Goal: Transaction & Acquisition: Book appointment/travel/reservation

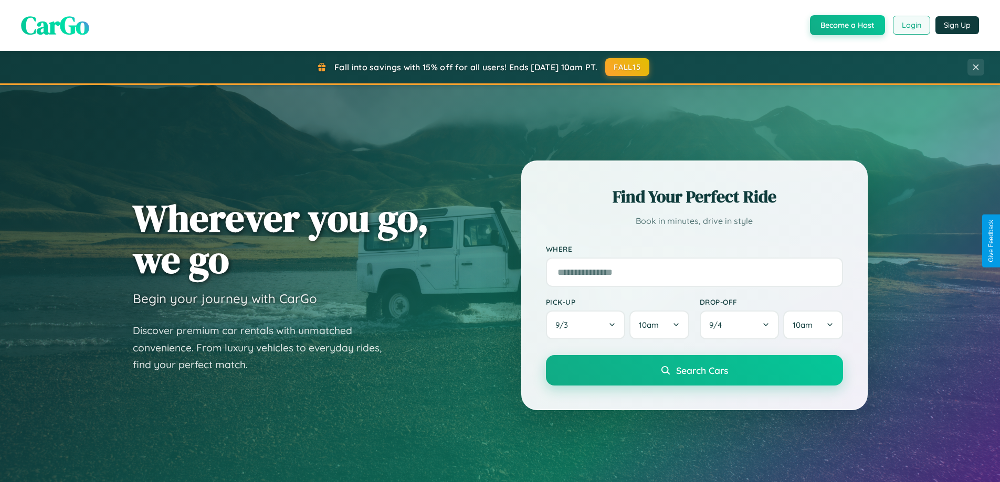
click at [911, 25] on button "Login" at bounding box center [911, 25] width 37 height 19
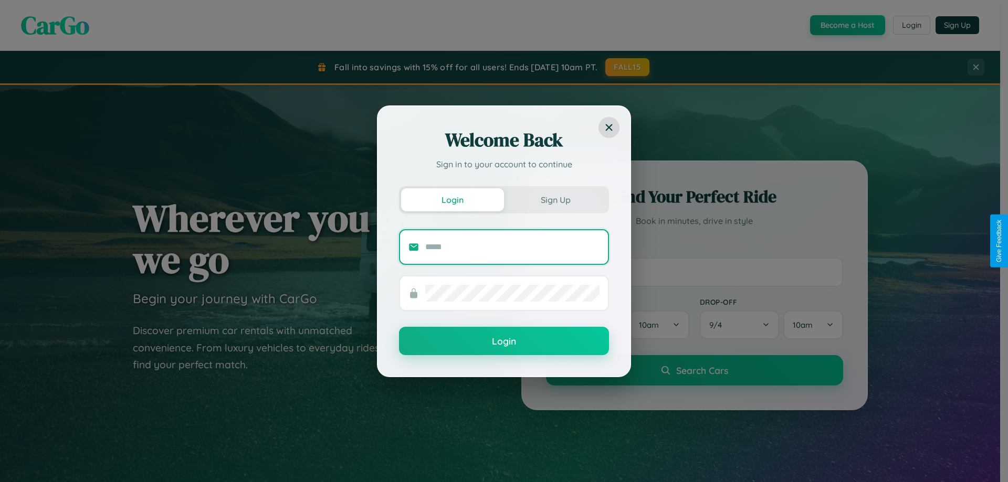
click at [512, 247] on input "text" at bounding box center [512, 247] width 174 height 17
type input "**********"
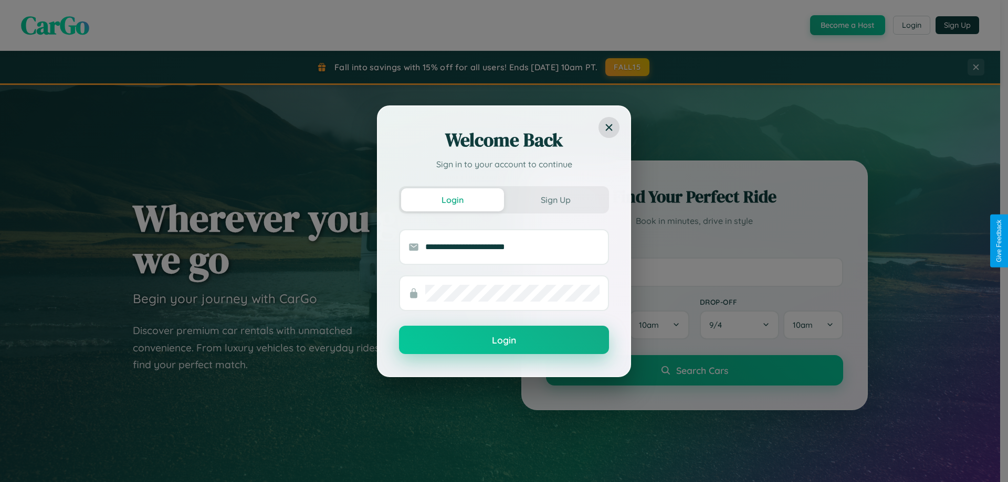
click at [504, 341] on button "Login" at bounding box center [504, 340] width 210 height 28
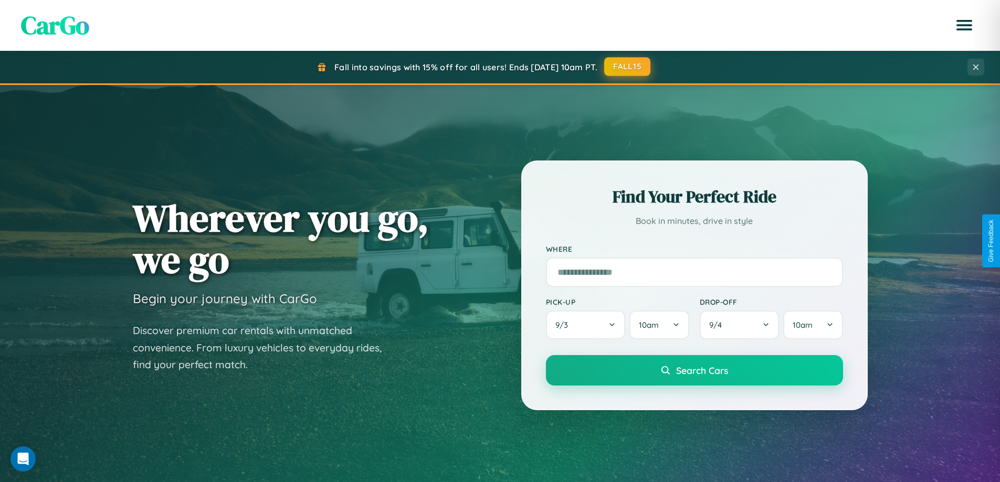
click at [628, 67] on button "FALL15" at bounding box center [627, 66] width 46 height 19
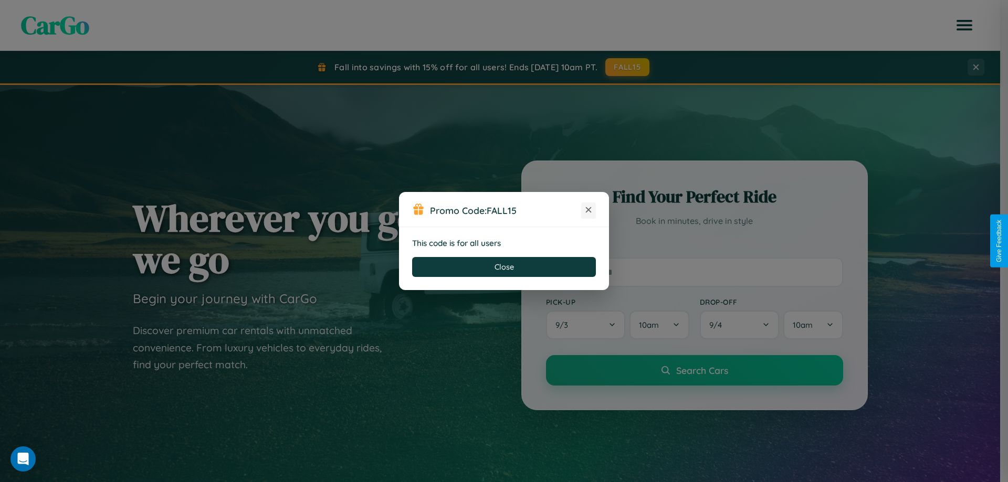
click at [588, 211] on icon at bounding box center [588, 210] width 10 height 10
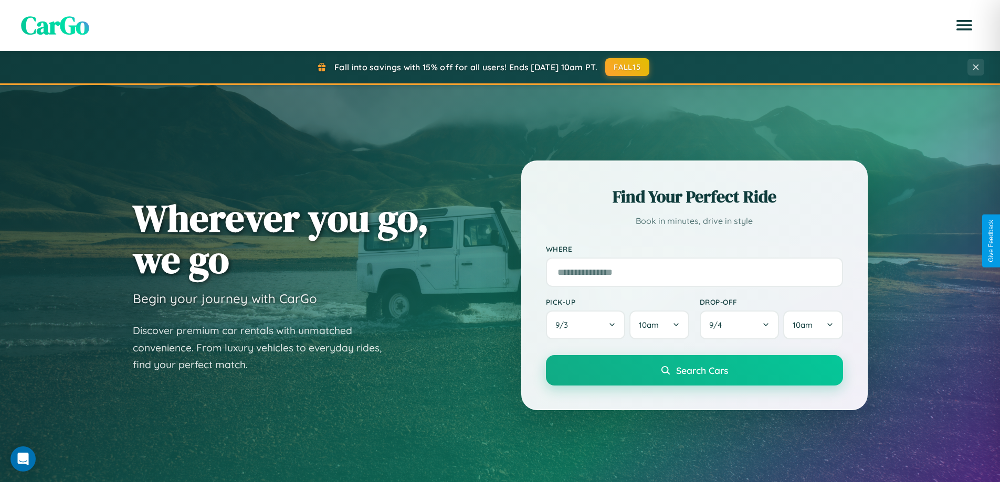
scroll to position [453, 0]
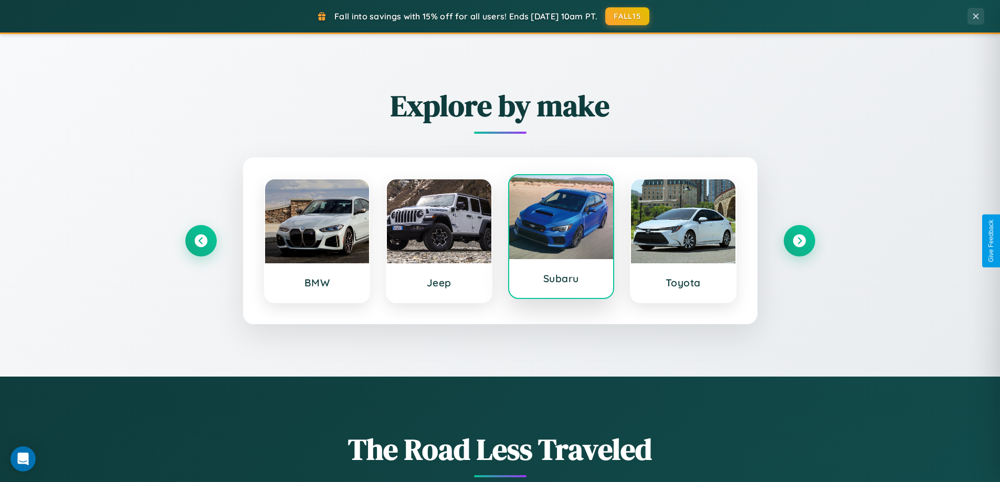
click at [561, 237] on div at bounding box center [561, 217] width 104 height 84
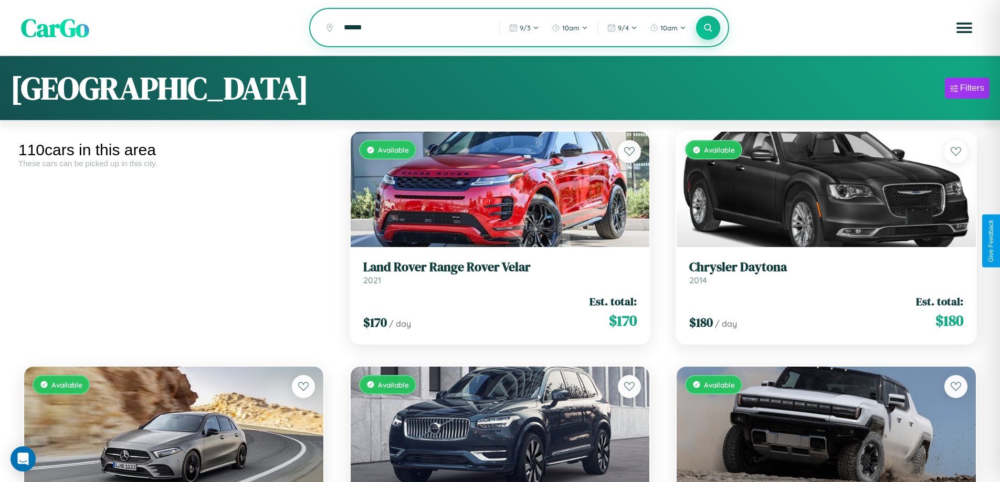
click at [708, 28] on icon at bounding box center [708, 28] width 10 height 10
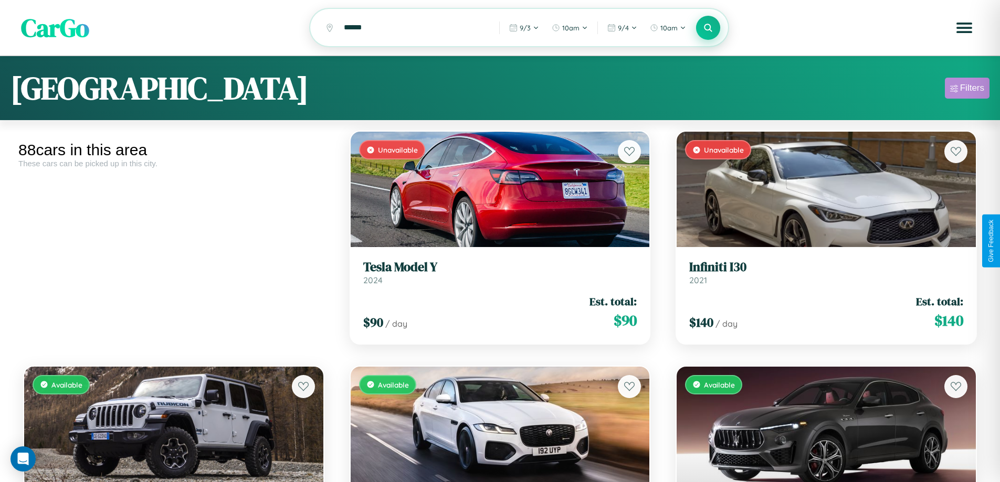
click at [967, 90] on div "Filters" at bounding box center [972, 88] width 24 height 10
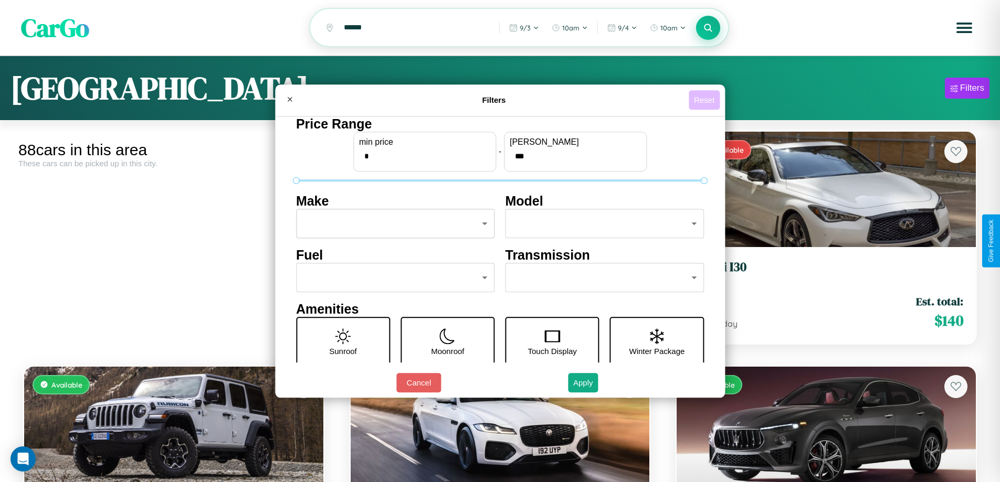
click at [706, 100] on button "Reset" at bounding box center [704, 99] width 31 height 19
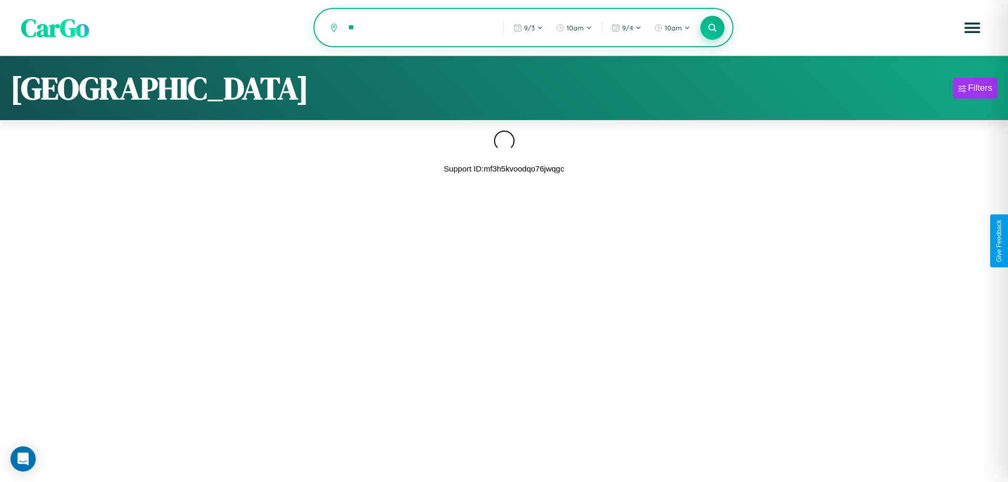
type input "*"
type input "******"
click at [712, 28] on icon at bounding box center [712, 28] width 10 height 10
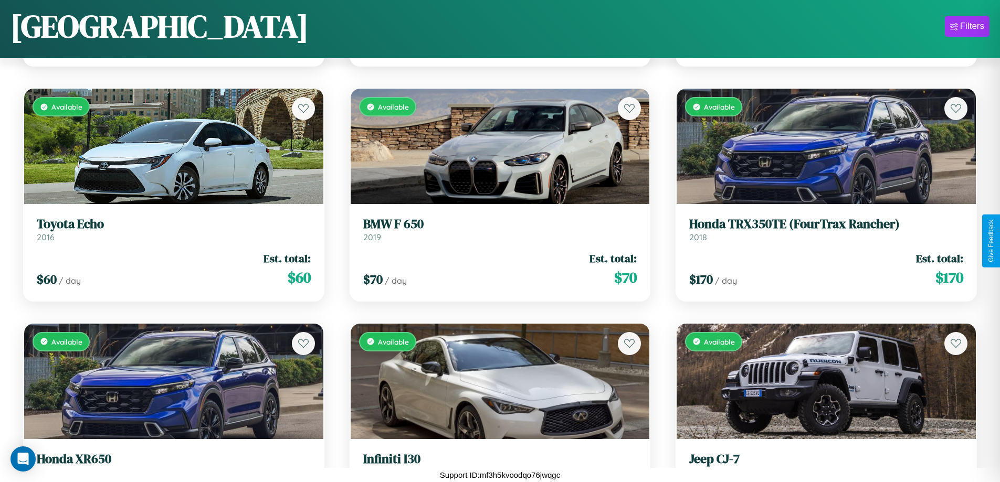
scroll to position [5789, 0]
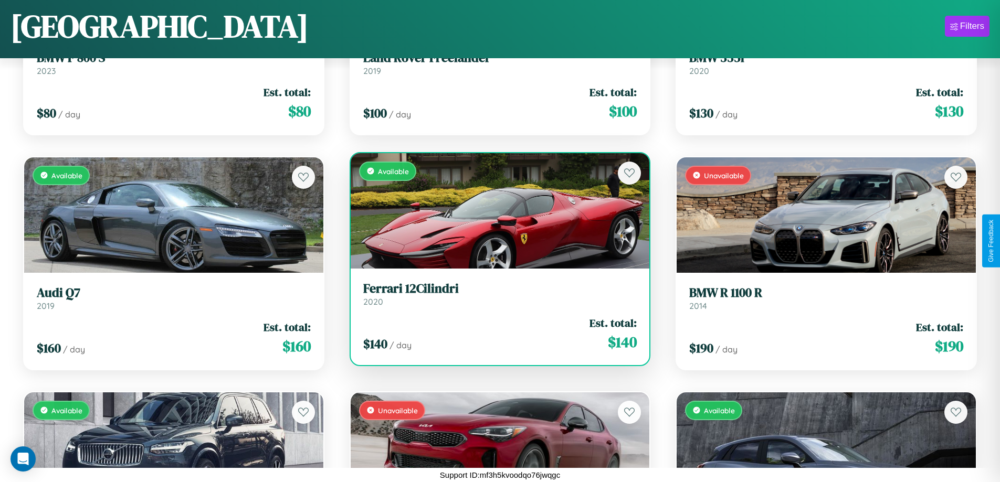
click at [496, 297] on h3 "Ferrari 12Cilindri" at bounding box center [500, 288] width 274 height 15
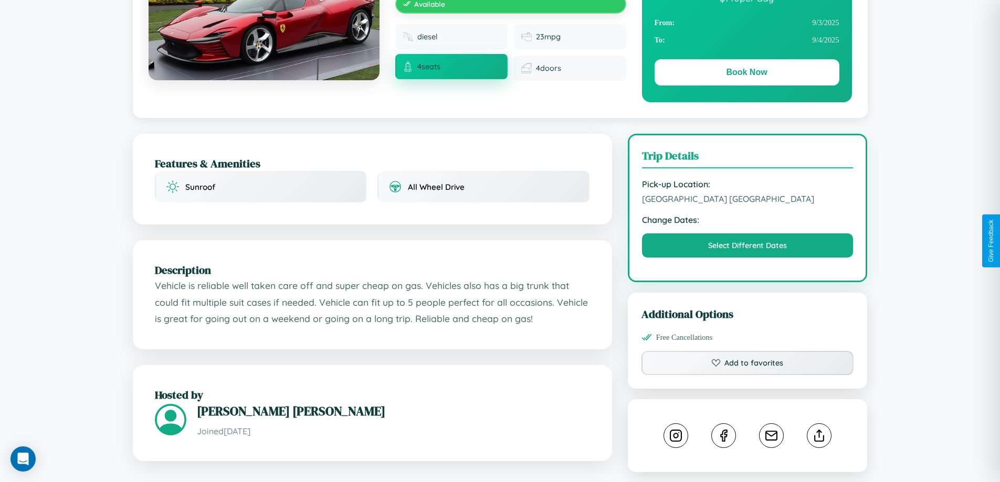
scroll to position [272, 0]
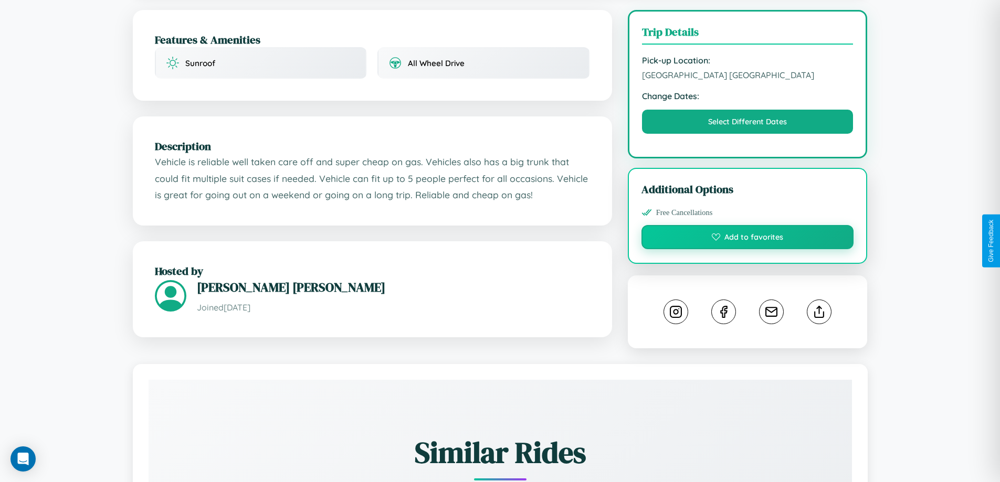
click at [748, 240] on button "Add to favorites" at bounding box center [747, 237] width 213 height 24
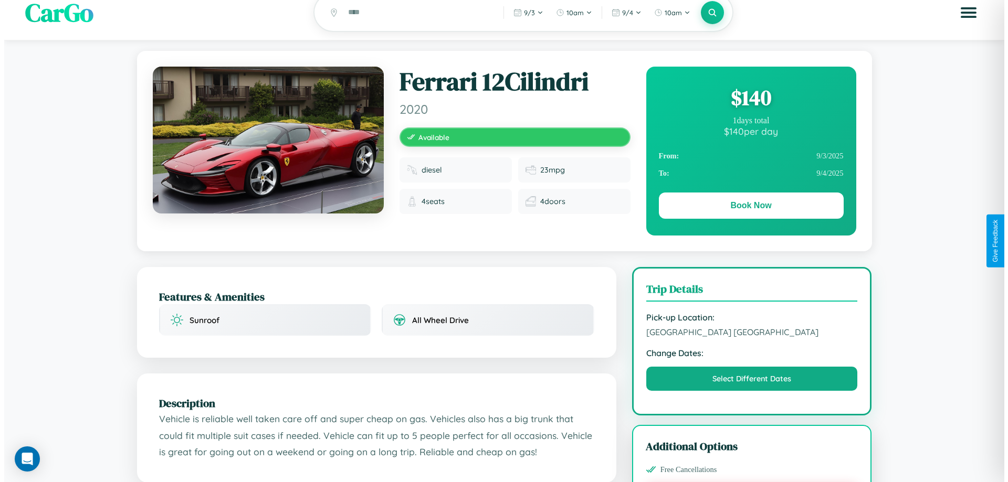
scroll to position [0, 0]
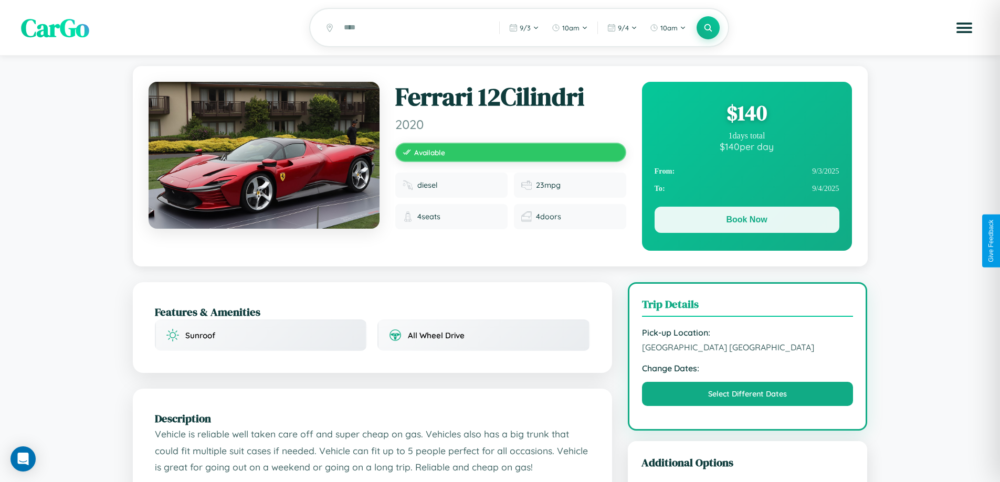
click at [746, 222] on button "Book Now" at bounding box center [747, 220] width 185 height 26
